Goal: Find specific fact: Find specific fact

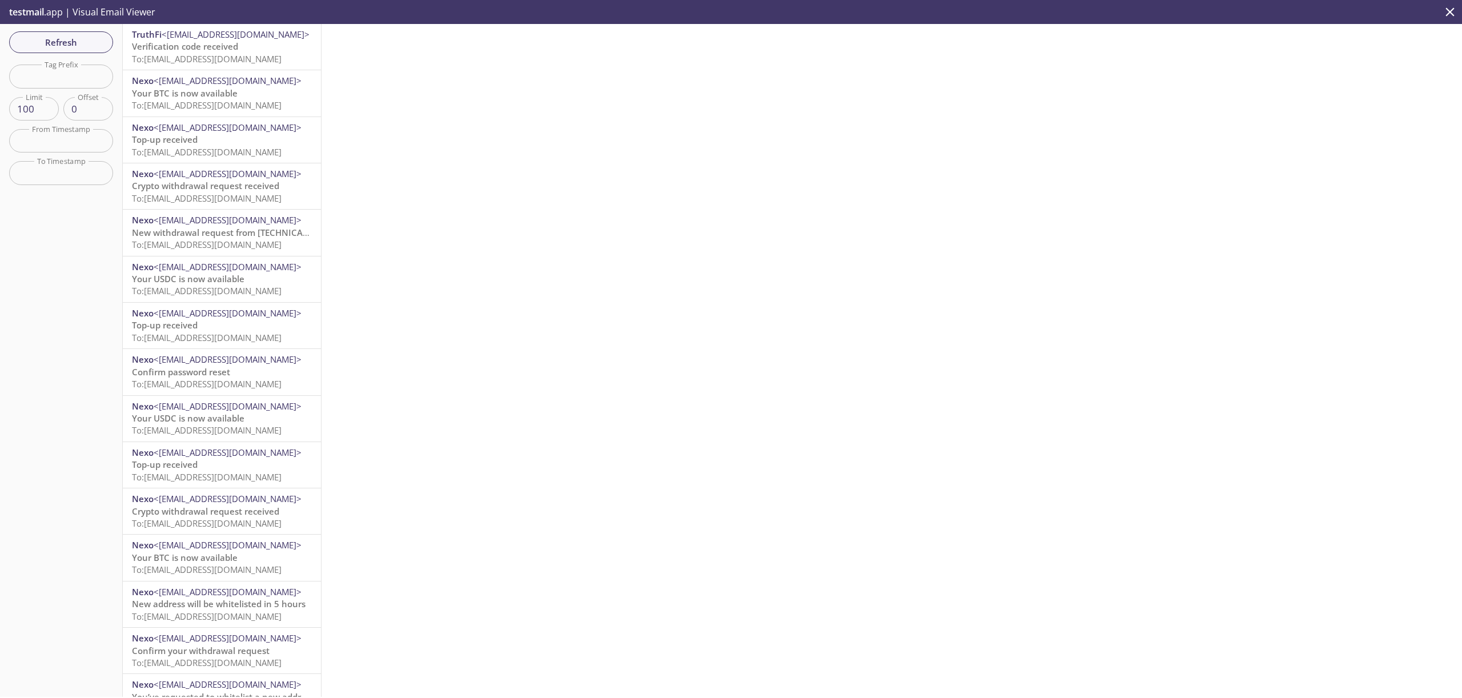
click at [248, 57] on span "To: synthetics.smoketest@inbox.testmail.app" at bounding box center [207, 58] width 150 height 11
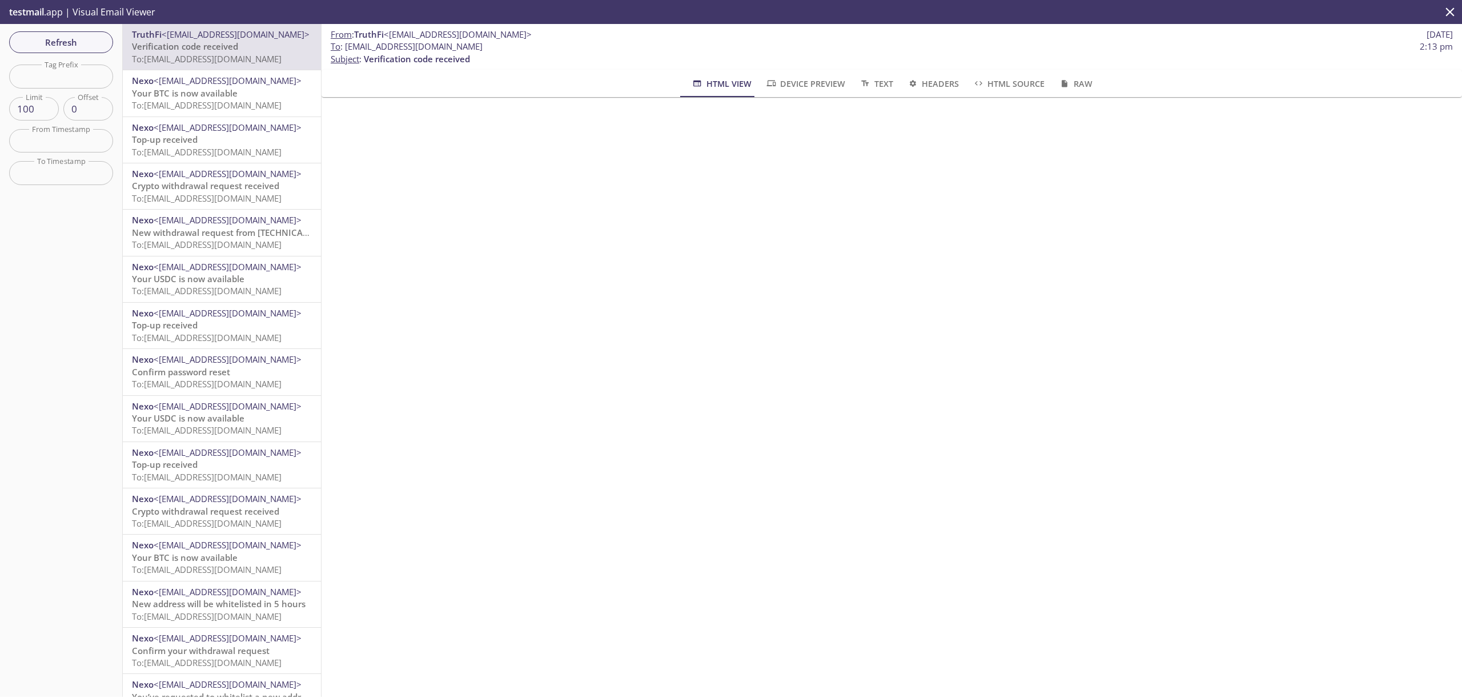
drag, startPoint x: 346, startPoint y: 47, endPoint x: 525, endPoint y: 49, distance: 178.7
click at [525, 49] on span "To : synthetics.smoketest@inbox.testmail.app 2:13 pm" at bounding box center [892, 47] width 1122 height 12
copy span "synthetics.smoketest@inbox.testmail.app"
